Goal: Navigation & Orientation: Go to known website

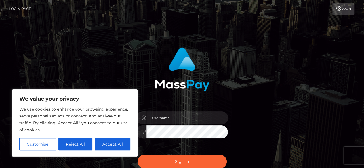
click at [342, 12] on link "Login" at bounding box center [343, 9] width 22 height 12
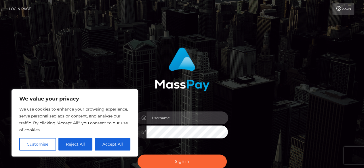
click at [193, 116] on input "text" at bounding box center [187, 118] width 82 height 13
type input "[EMAIL_ADDRESS][DOMAIN_NAME]"
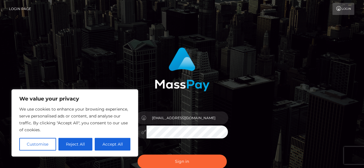
click at [138, 155] on button "Sign in" at bounding box center [182, 162] width 89 height 14
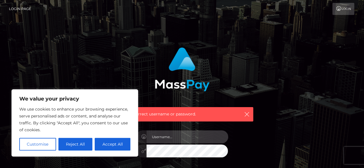
drag, startPoint x: 0, startPoint y: 0, endPoint x: 161, endPoint y: 137, distance: 211.7
click at [161, 137] on input "text" at bounding box center [187, 137] width 82 height 13
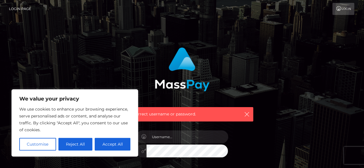
click at [247, 153] on div "Incorrect username or password." at bounding box center [181, 123] width 151 height 160
click at [242, 139] on div "Incorrect username or password." at bounding box center [181, 123] width 151 height 160
click at [341, 11] on link "Login" at bounding box center [343, 9] width 22 height 12
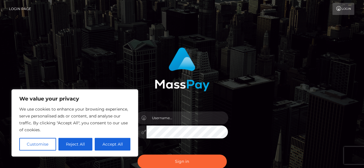
click at [26, 12] on link "Login Page" at bounding box center [20, 9] width 22 height 12
click at [24, 7] on link "Login Page" at bounding box center [20, 9] width 22 height 12
